Goal: Task Accomplishment & Management: Manage account settings

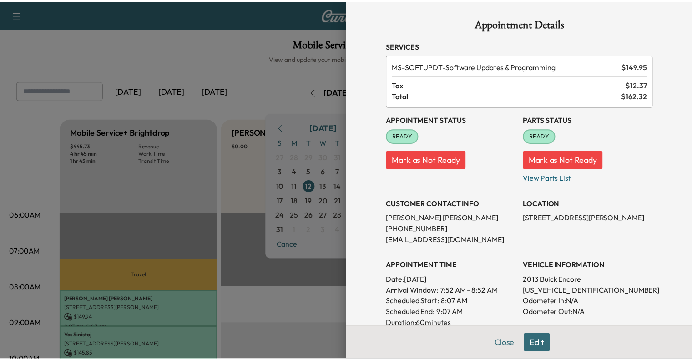
scroll to position [119, 0]
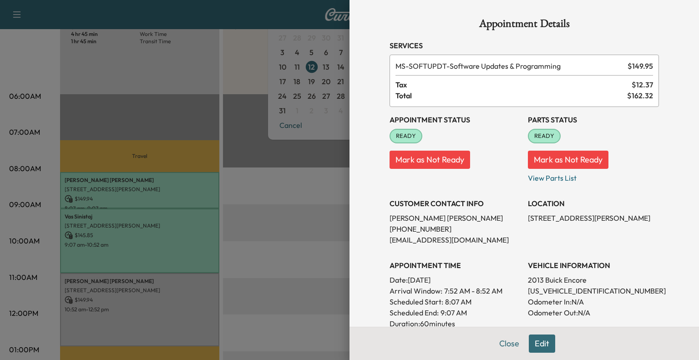
click at [134, 125] on div at bounding box center [349, 180] width 699 height 360
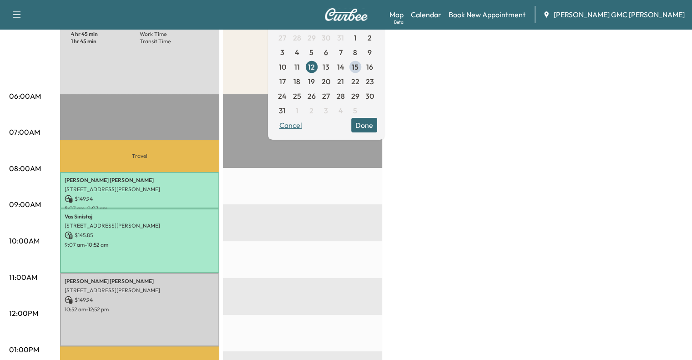
click at [306, 124] on button "Cancel" at bounding box center [290, 125] width 31 height 15
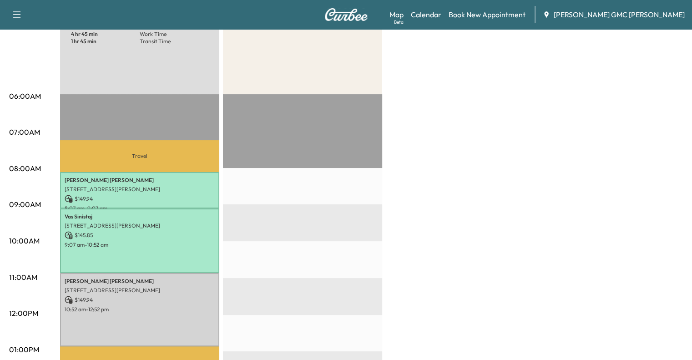
scroll to position [0, 0]
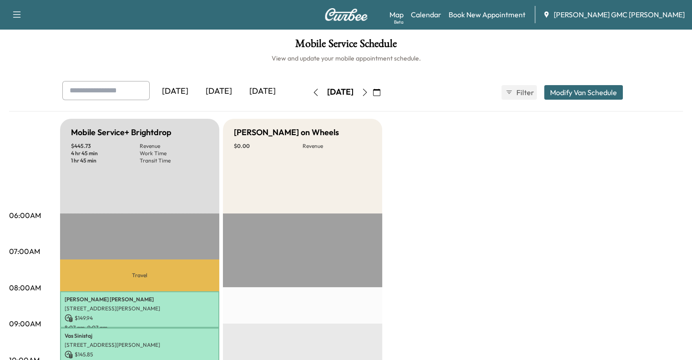
click at [197, 91] on div "[DATE]" at bounding box center [219, 91] width 44 height 21
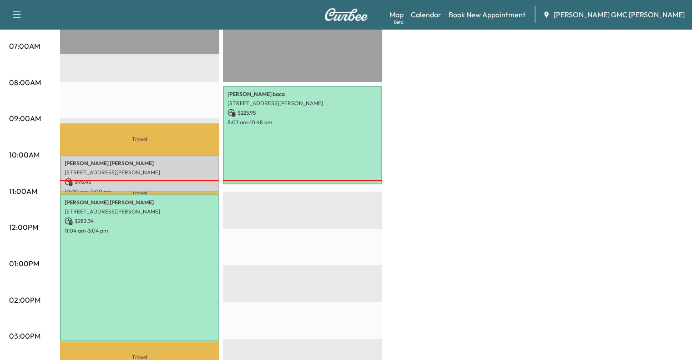
scroll to position [211, 0]
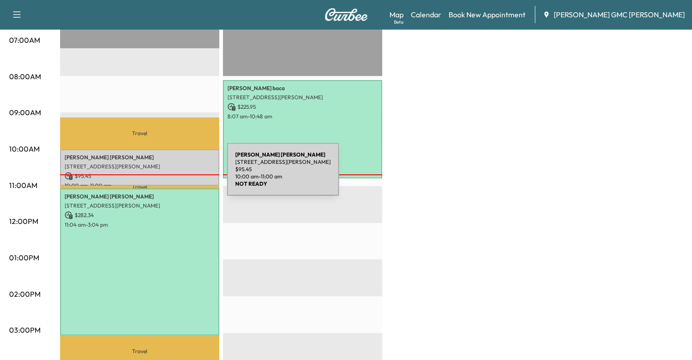
click at [159, 175] on p "$ 95.45" at bounding box center [140, 176] width 150 height 8
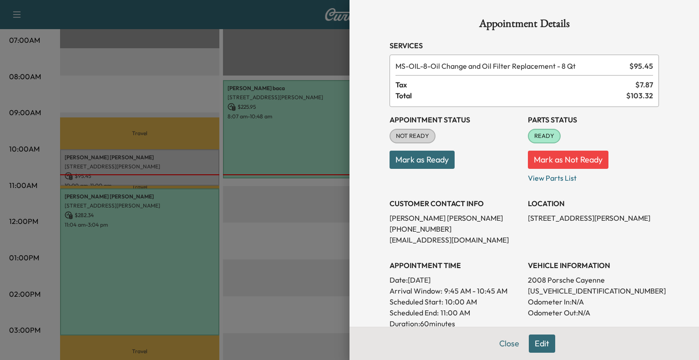
click at [100, 184] on div at bounding box center [349, 180] width 699 height 360
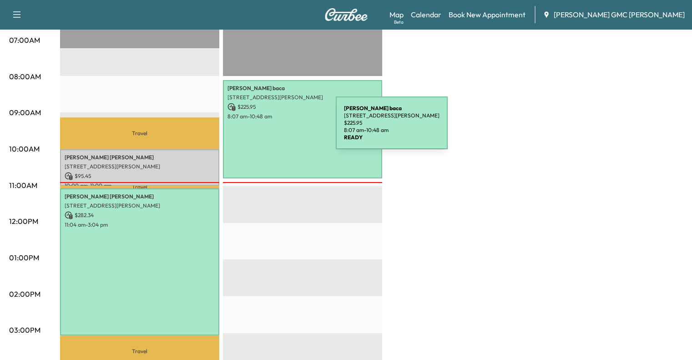
click at [267, 128] on div "[PERSON_NAME] [STREET_ADDRESS][PERSON_NAME] $ 225.95 8:07 am - 10:48 am" at bounding box center [302, 129] width 159 height 99
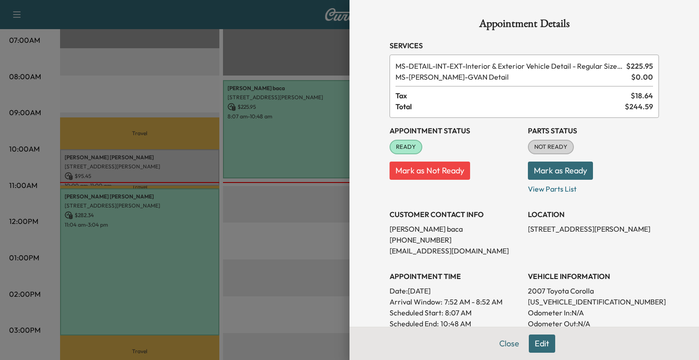
click at [214, 119] on div at bounding box center [349, 180] width 699 height 360
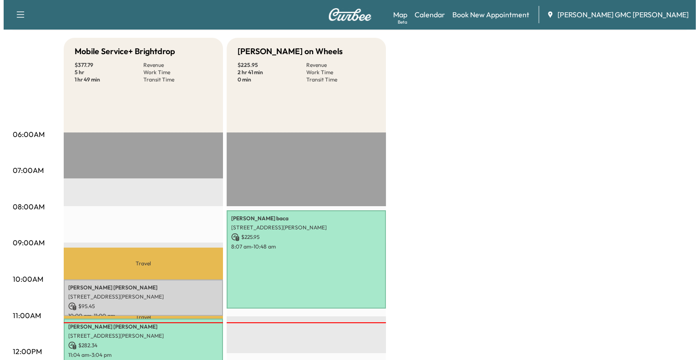
scroll to position [0, 0]
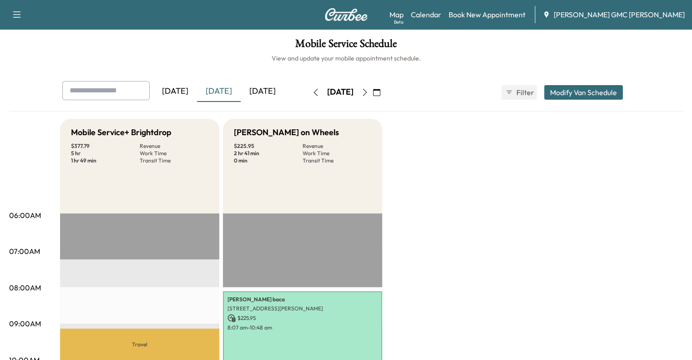
click at [384, 96] on button "button" at bounding box center [376, 92] width 15 height 15
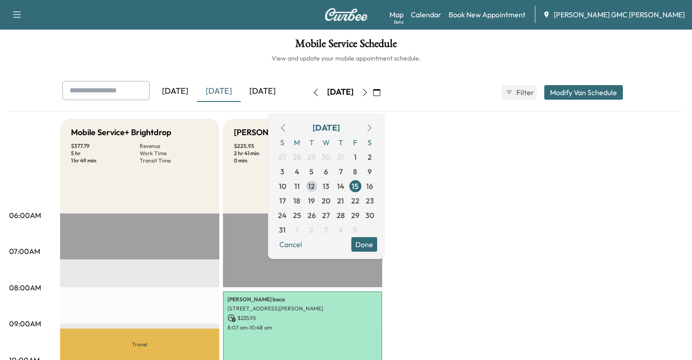
click at [319, 191] on span "12" at bounding box center [311, 186] width 15 height 15
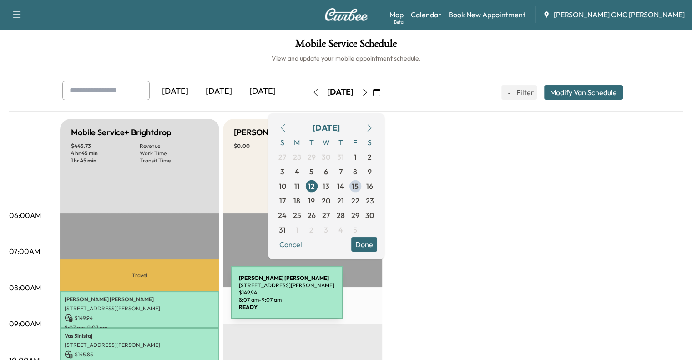
click at [162, 298] on p "[PERSON_NAME]" at bounding box center [140, 299] width 150 height 7
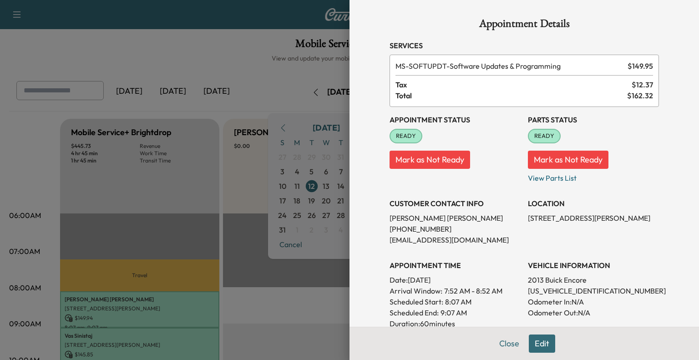
click at [335, 249] on div at bounding box center [349, 180] width 699 height 360
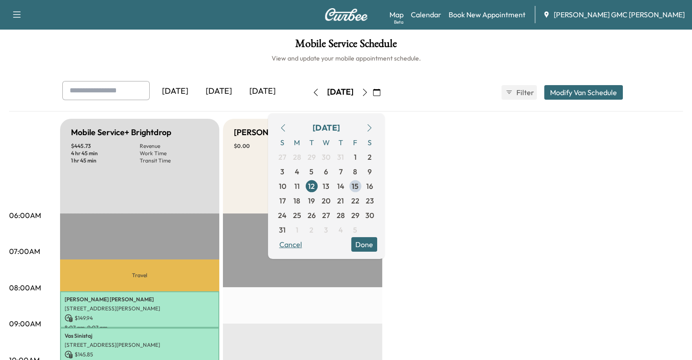
click at [306, 246] on button "Cancel" at bounding box center [290, 244] width 31 height 15
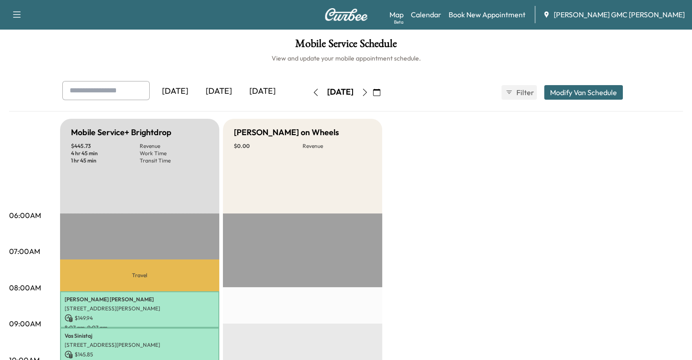
click at [197, 92] on div "[DATE]" at bounding box center [219, 91] width 44 height 21
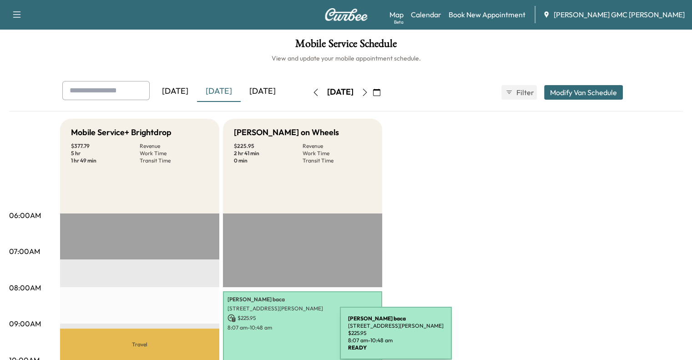
click at [272, 338] on div "[PERSON_NAME] [STREET_ADDRESS][PERSON_NAME] $ 225.95 8:07 am - 10:48 am" at bounding box center [302, 340] width 159 height 99
